Goal: Communication & Community: Share content

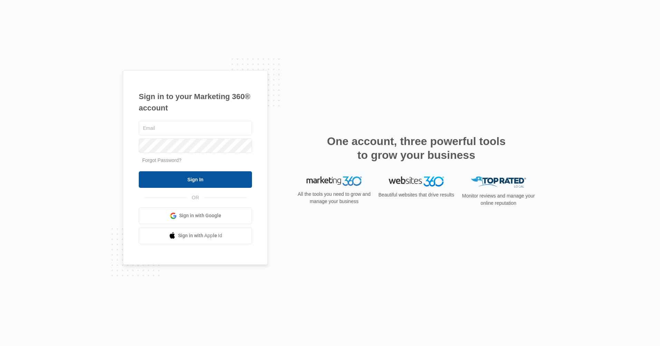
type input "[EMAIL_ADDRESS][DOMAIN_NAME]"
click at [203, 179] on input "Sign In" at bounding box center [195, 179] width 113 height 17
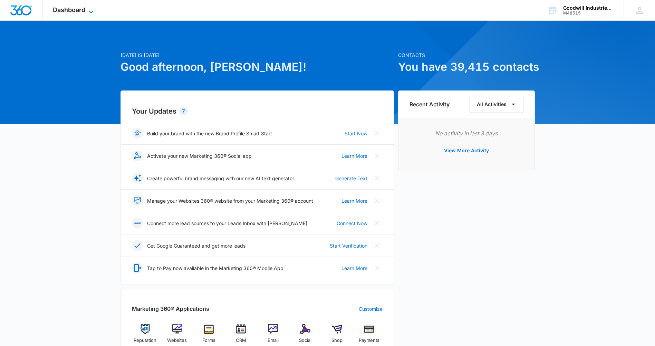
click at [85, 9] on span "Dashboard" at bounding box center [69, 9] width 32 height 7
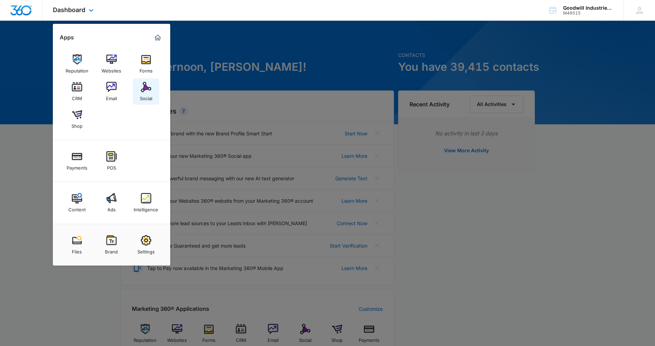
click at [141, 86] on img at bounding box center [146, 87] width 10 height 10
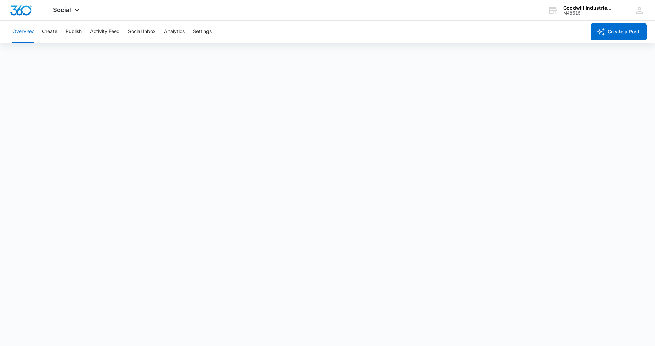
click at [65, 31] on div "Overview Create Publish Activity Feed Social Inbox Analytics Settings" at bounding box center [297, 32] width 578 height 22
click at [72, 30] on button "Publish" at bounding box center [74, 32] width 16 height 22
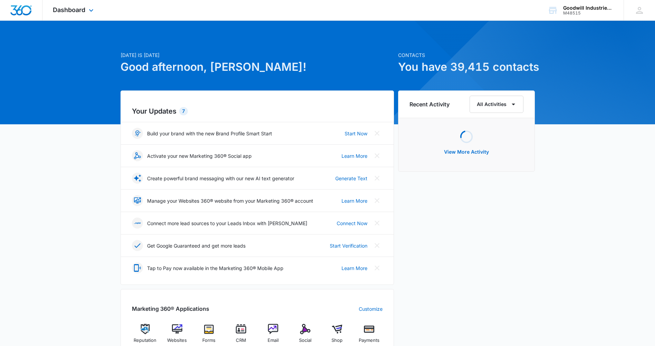
click at [96, 10] on div "Dashboard Apps Reputation Websites Forms CRM Email Social Shop Payments POS Con…" at bounding box center [73, 10] width 63 height 20
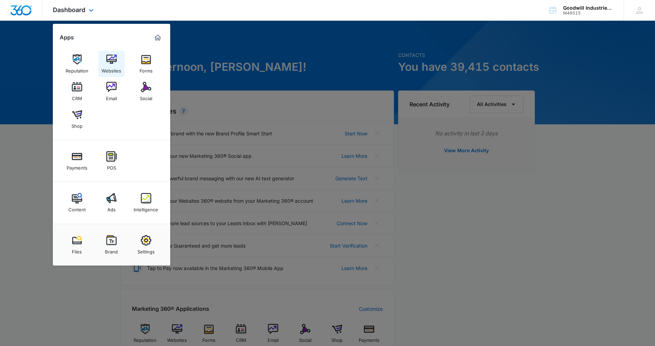
click at [109, 61] on img at bounding box center [111, 59] width 10 height 10
